Goal: Register for event/course

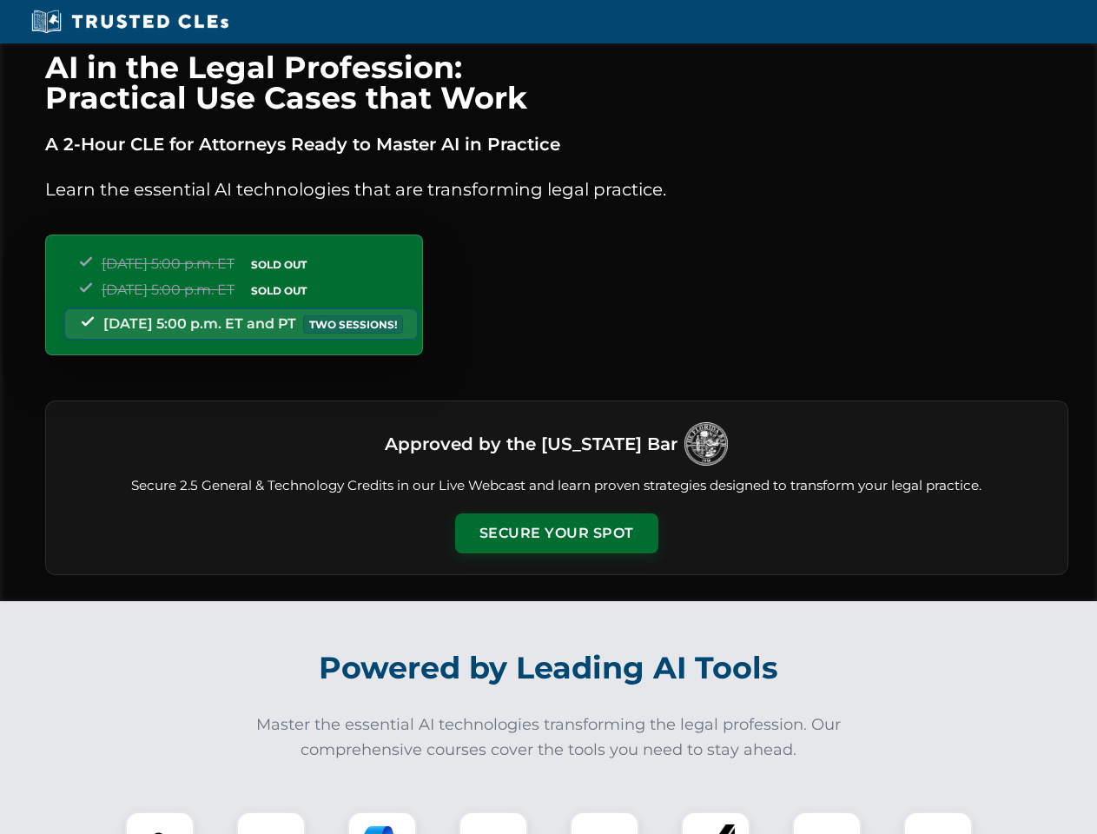
click at [556, 533] on button "Secure Your Spot" at bounding box center [556, 533] width 203 height 40
click at [160, 822] on img at bounding box center [160, 846] width 50 height 50
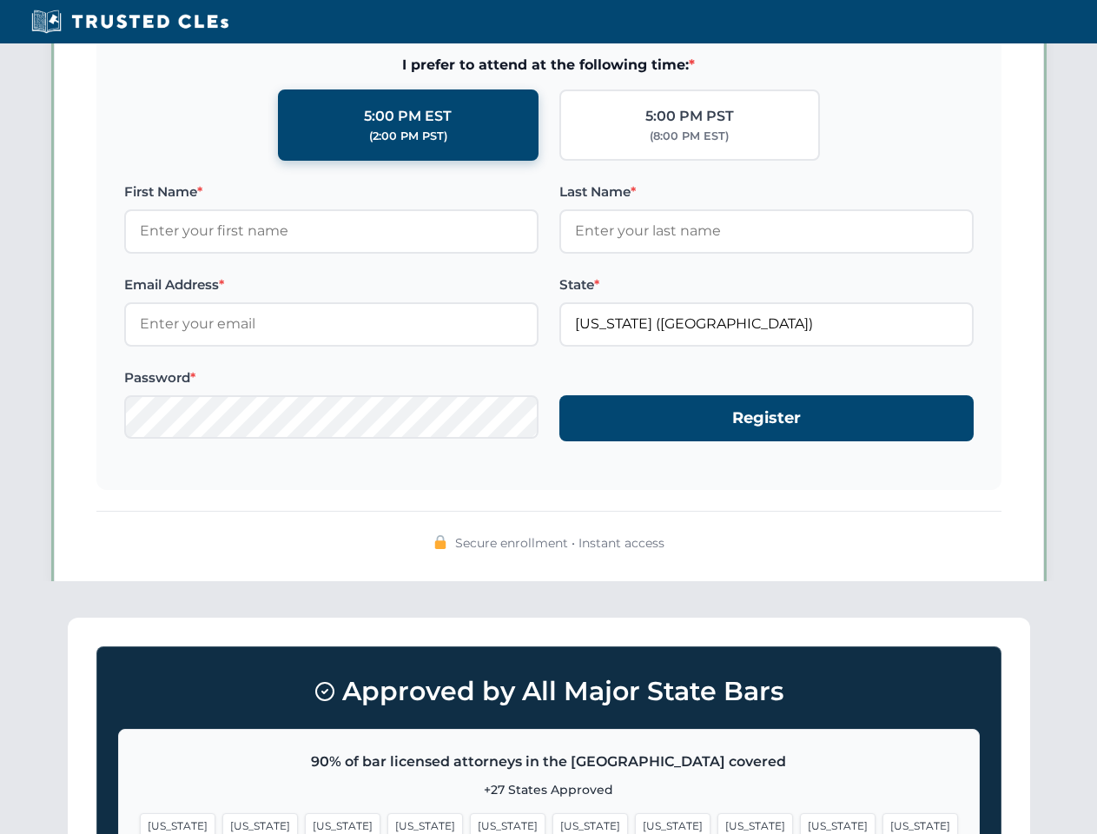
click at [635, 822] on span "[US_STATE]" at bounding box center [673, 825] width 76 height 25
click at [800, 822] on span "[US_STATE]" at bounding box center [838, 825] width 76 height 25
